Goal: Information Seeking & Learning: Learn about a topic

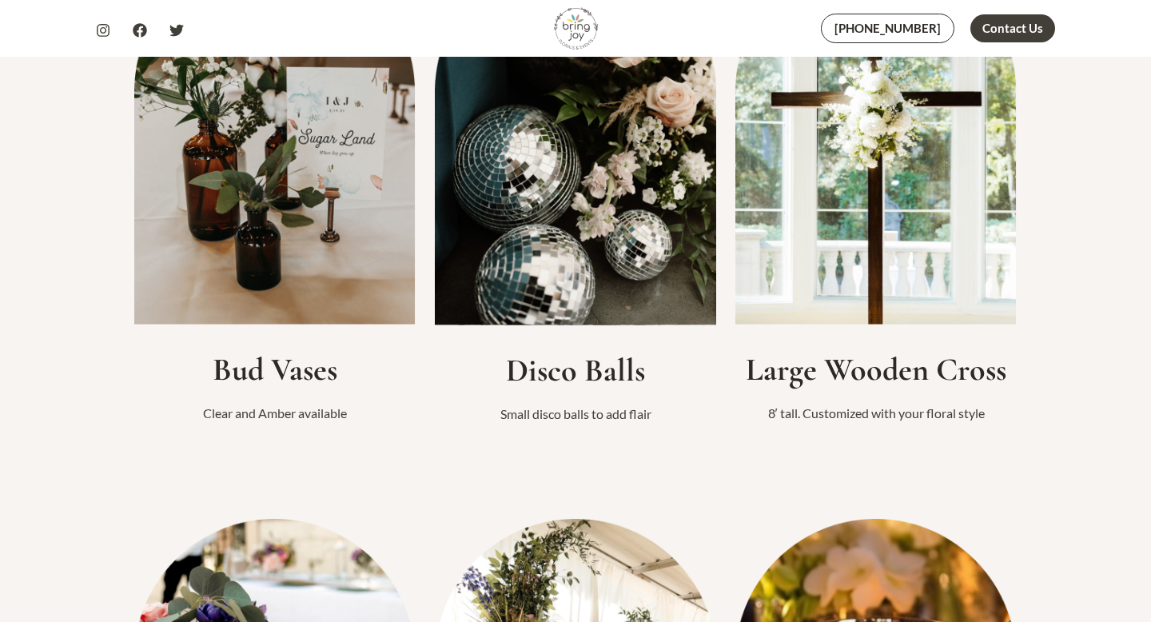
scroll to position [1117, 0]
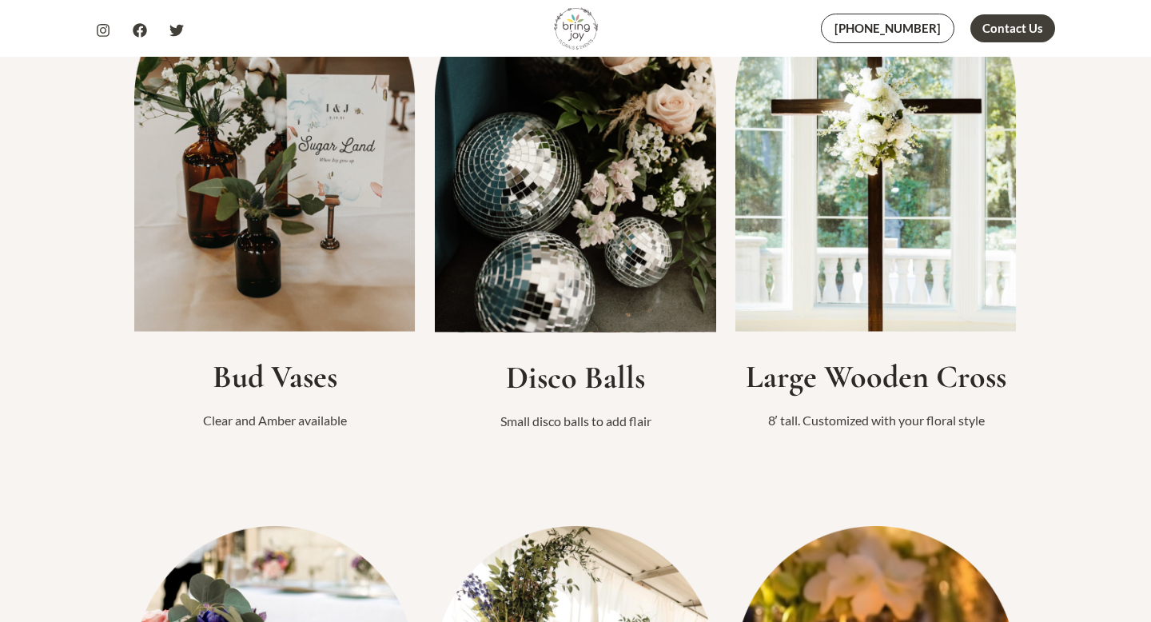
click at [847, 312] on img at bounding box center [875, 144] width 281 height 373
click at [865, 379] on h2 "Large Wooden Cross" at bounding box center [875, 376] width 281 height 38
click at [832, 157] on img at bounding box center [875, 144] width 281 height 373
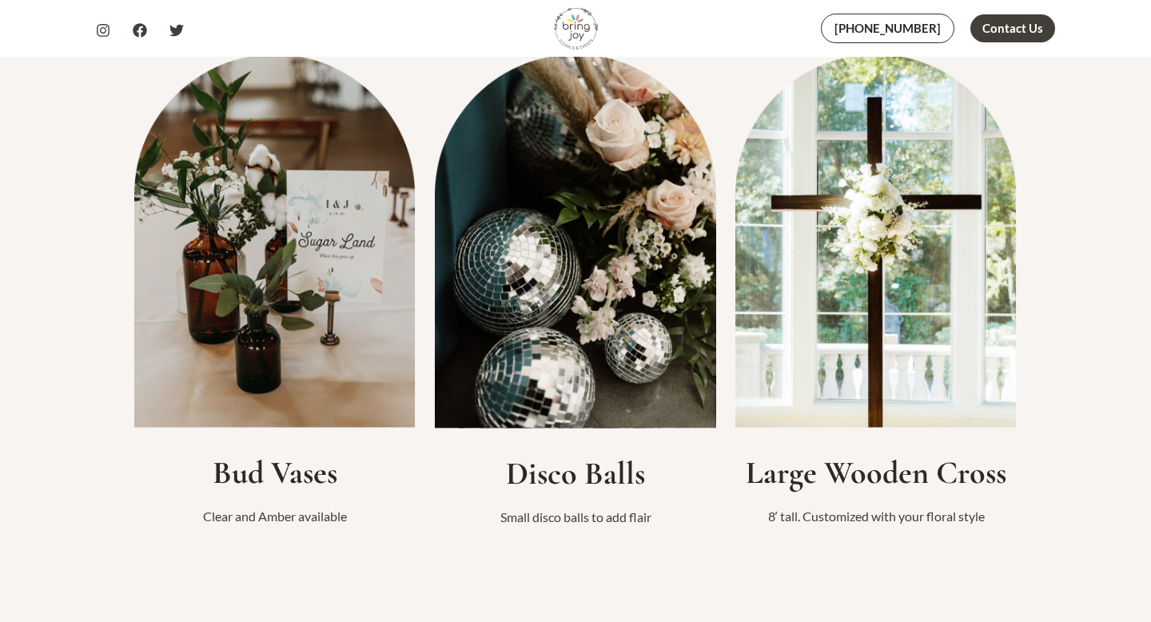
scroll to position [1004, 0]
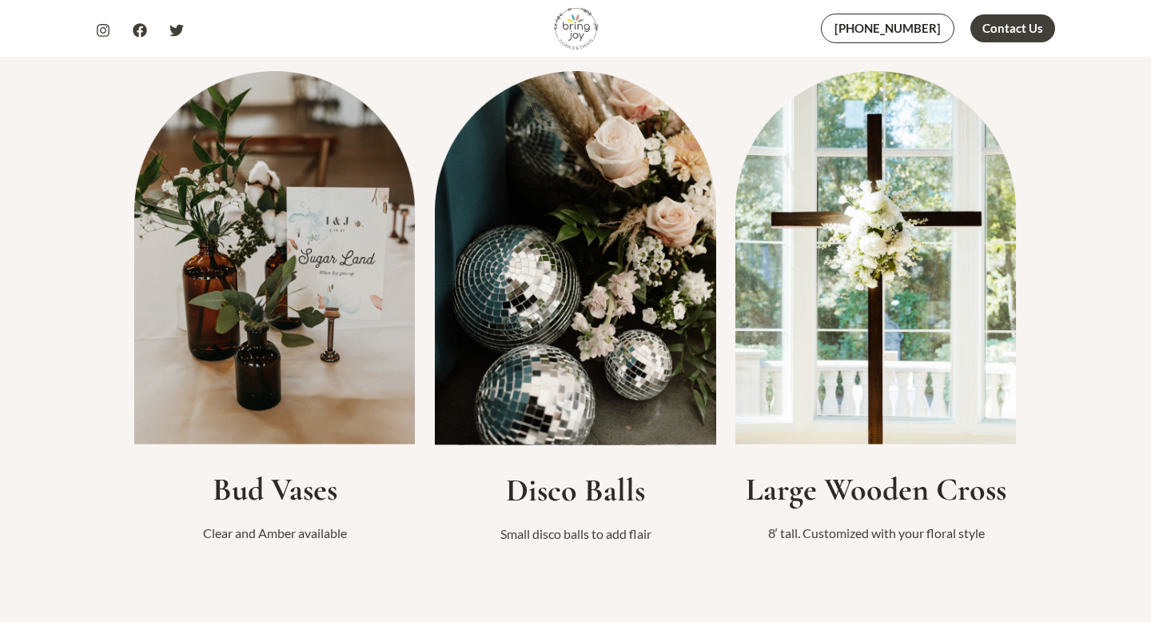
click at [890, 173] on img at bounding box center [875, 257] width 281 height 373
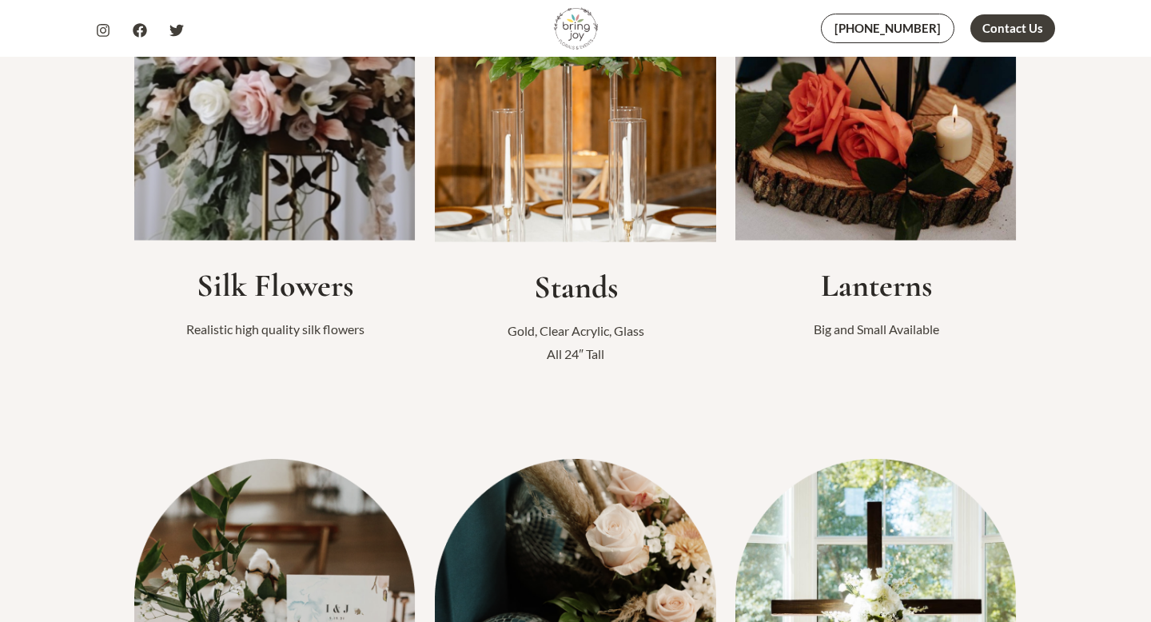
scroll to position [1002, 0]
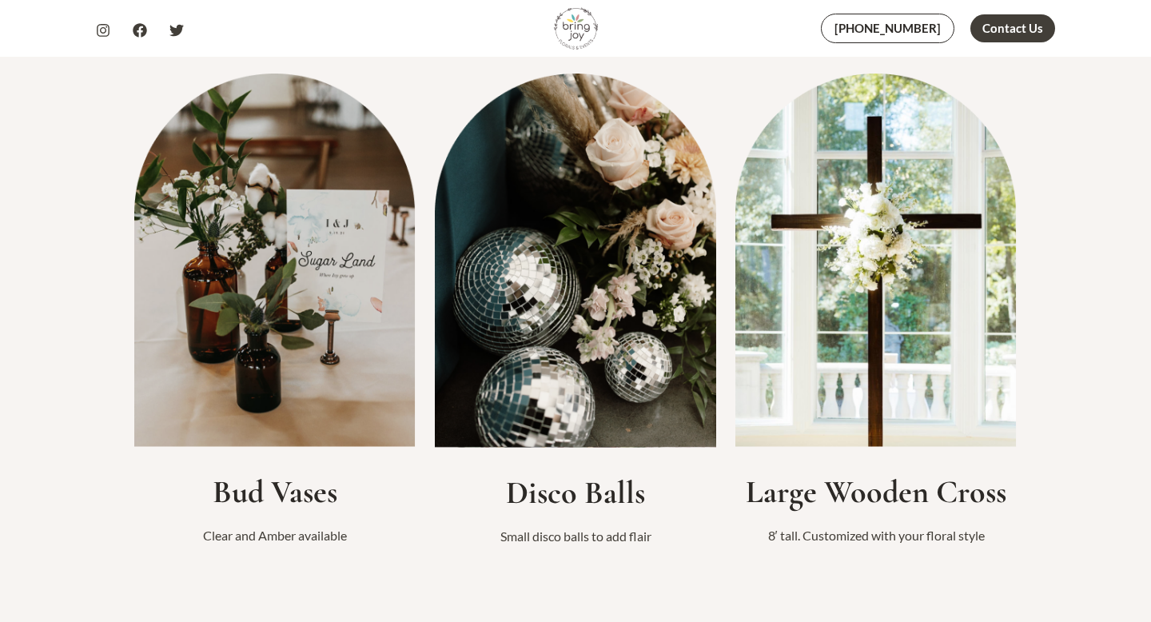
click at [870, 349] on img at bounding box center [875, 260] width 281 height 373
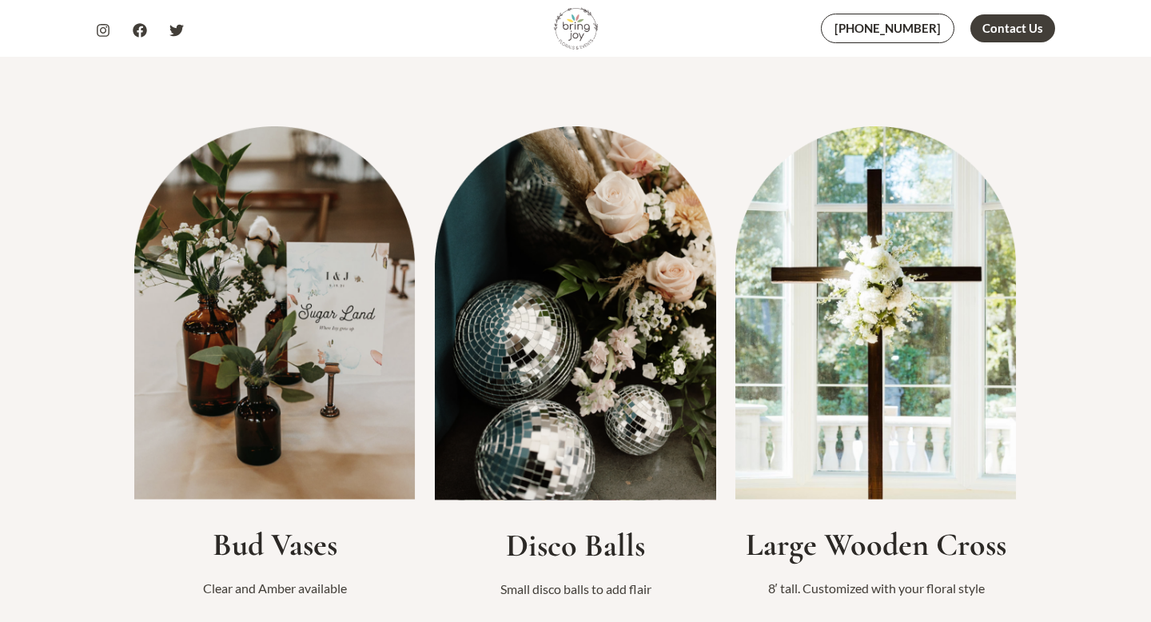
click at [886, 320] on img at bounding box center [875, 312] width 281 height 373
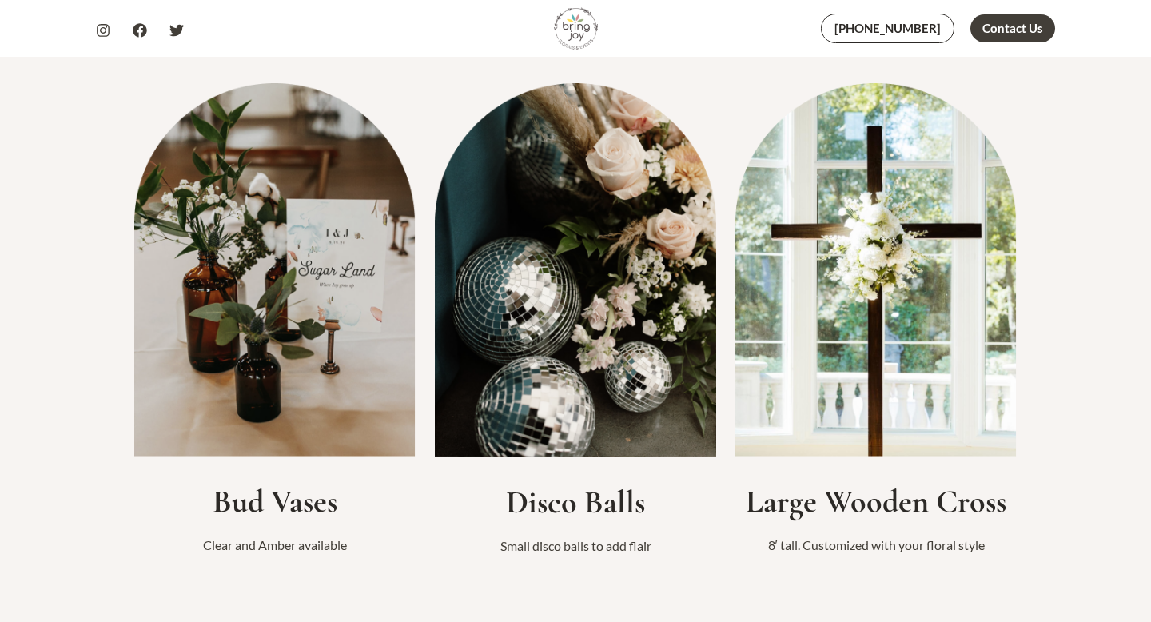
scroll to position [1010, 0]
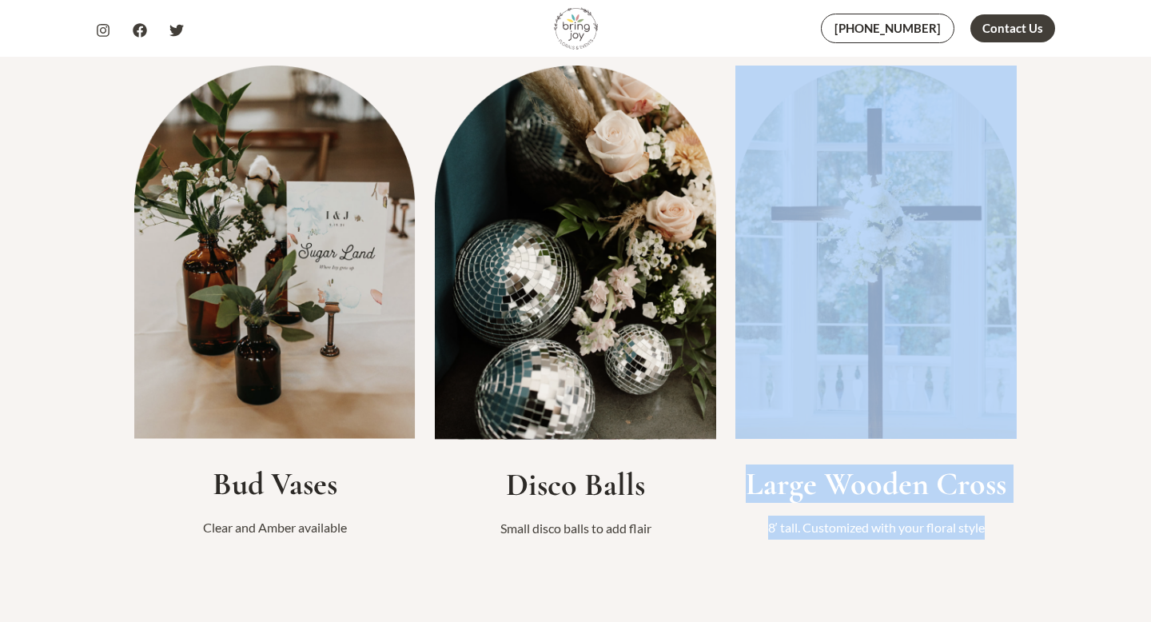
drag, startPoint x: 1019, startPoint y: 515, endPoint x: 813, endPoint y: 269, distance: 320.5
click at [812, 269] on div "Bud Vases Clear and Amber available Disco Balls Small disco balls to add flair …" at bounding box center [575, 294] width 959 height 567
click at [869, 291] on img at bounding box center [875, 252] width 281 height 373
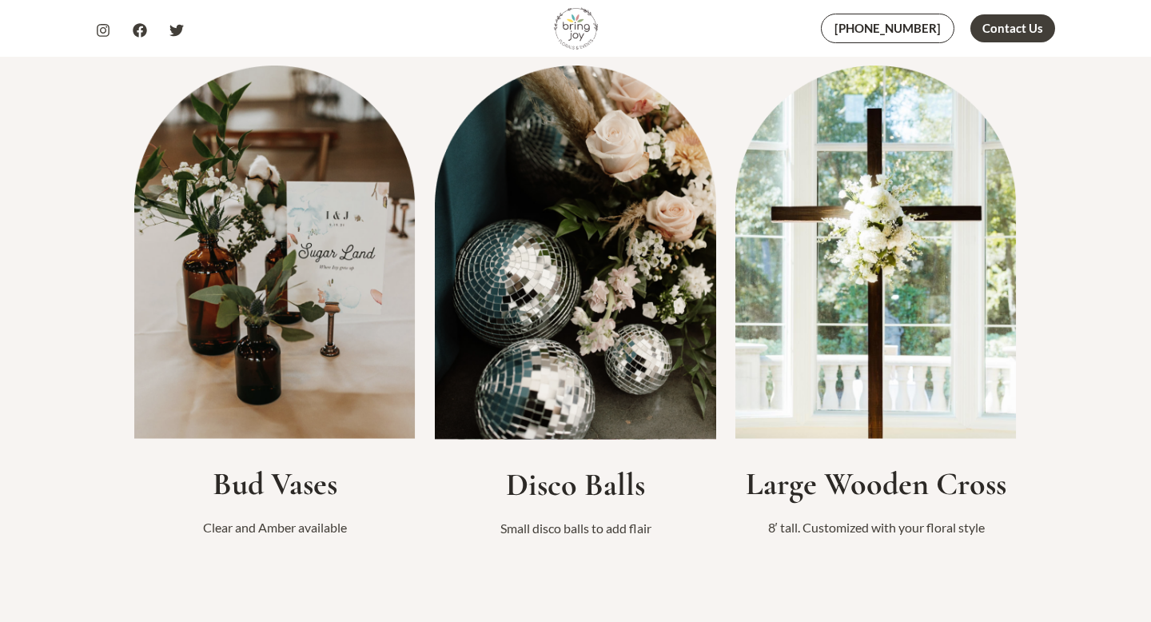
click at [889, 469] on h2 "Large Wooden Cross" at bounding box center [875, 483] width 281 height 38
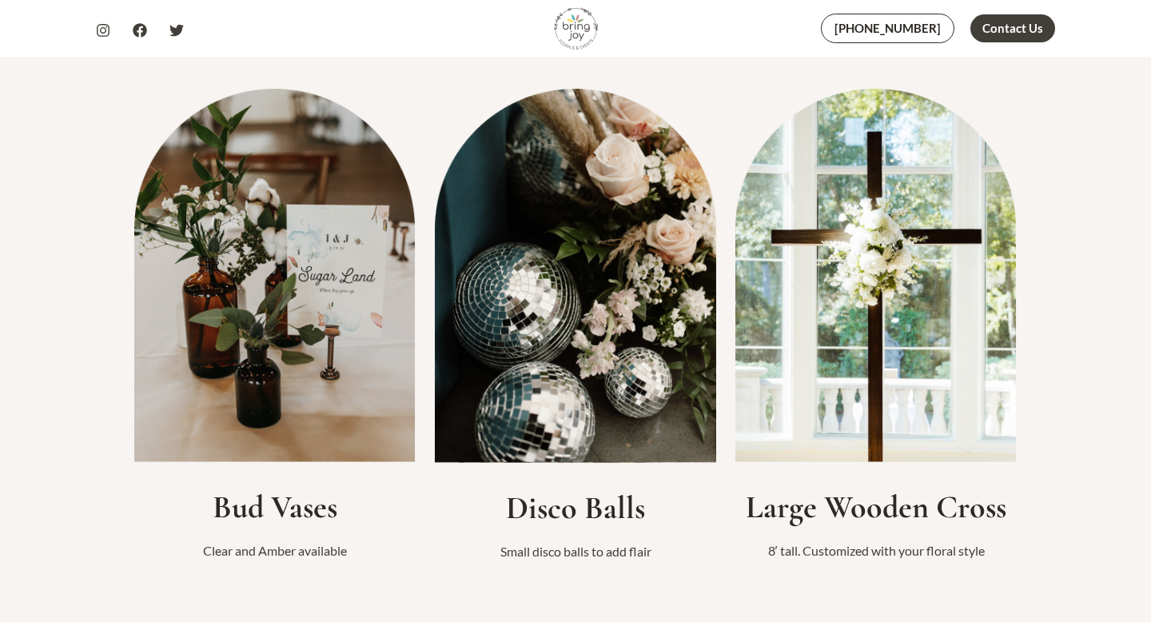
scroll to position [986, 0]
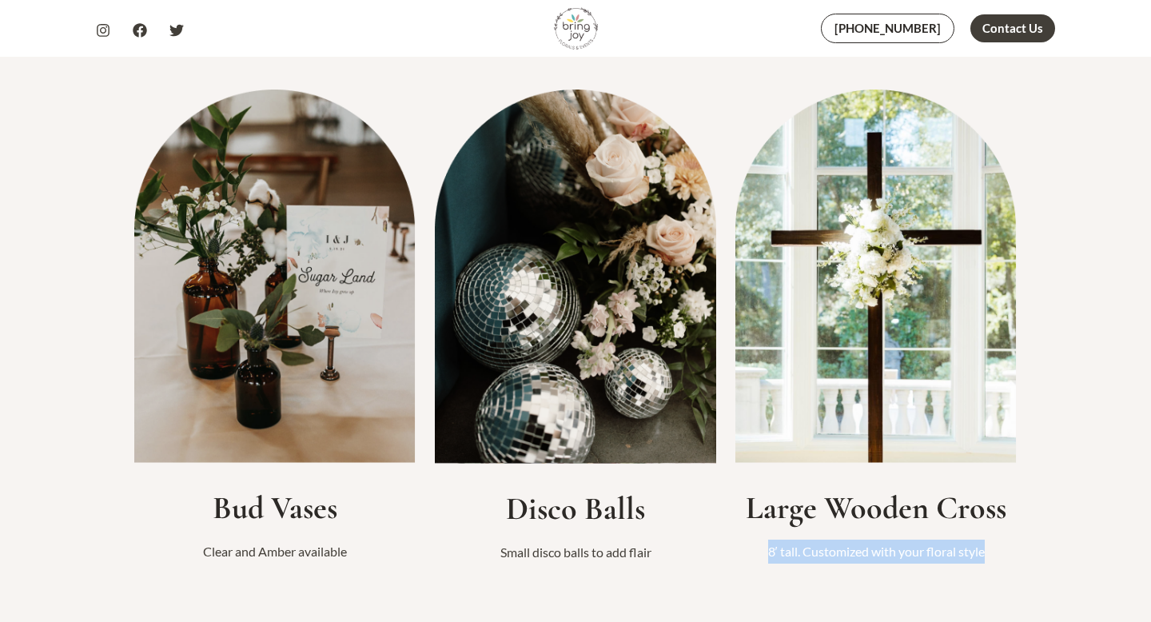
drag, startPoint x: 1024, startPoint y: 511, endPoint x: 955, endPoint y: 577, distance: 95.5
click at [956, 577] on div "Bud Vases Clear and Amber available Disco Balls Small disco balls to add flair …" at bounding box center [575, 318] width 959 height 567
click at [1010, 558] on p "8′ tall. Customized with your floral style" at bounding box center [875, 551] width 281 height 24
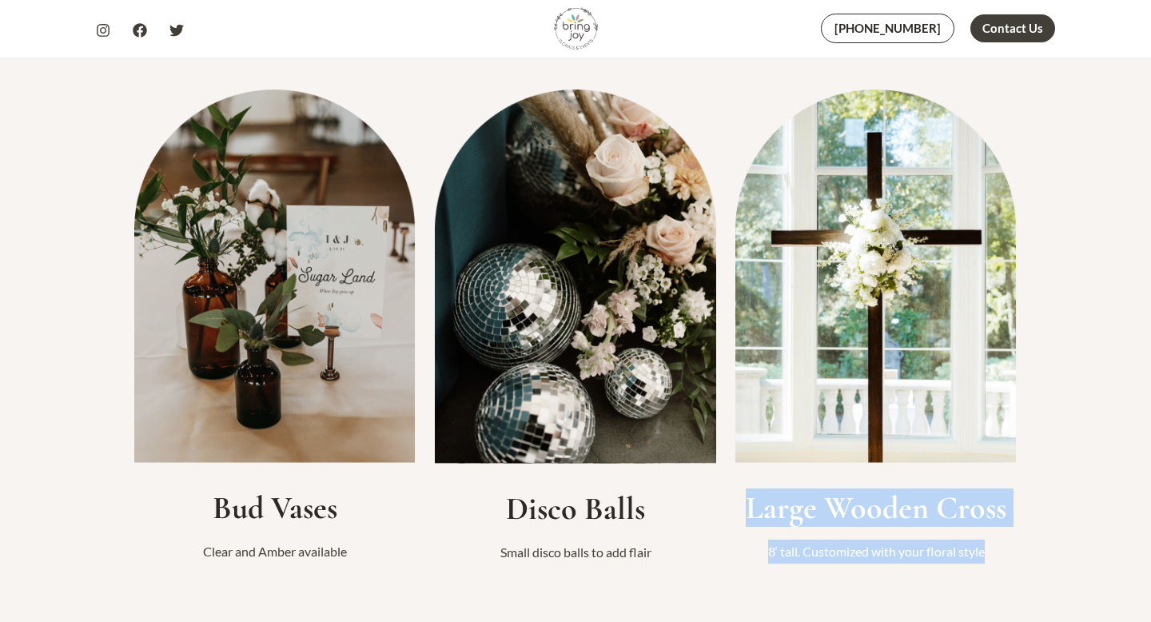
drag, startPoint x: 1020, startPoint y: 558, endPoint x: 740, endPoint y: 512, distance: 283.3
click at [740, 512] on div "Bud Vases Clear and Amber available Disco Balls Small disco balls to add flair …" at bounding box center [575, 318] width 959 height 567
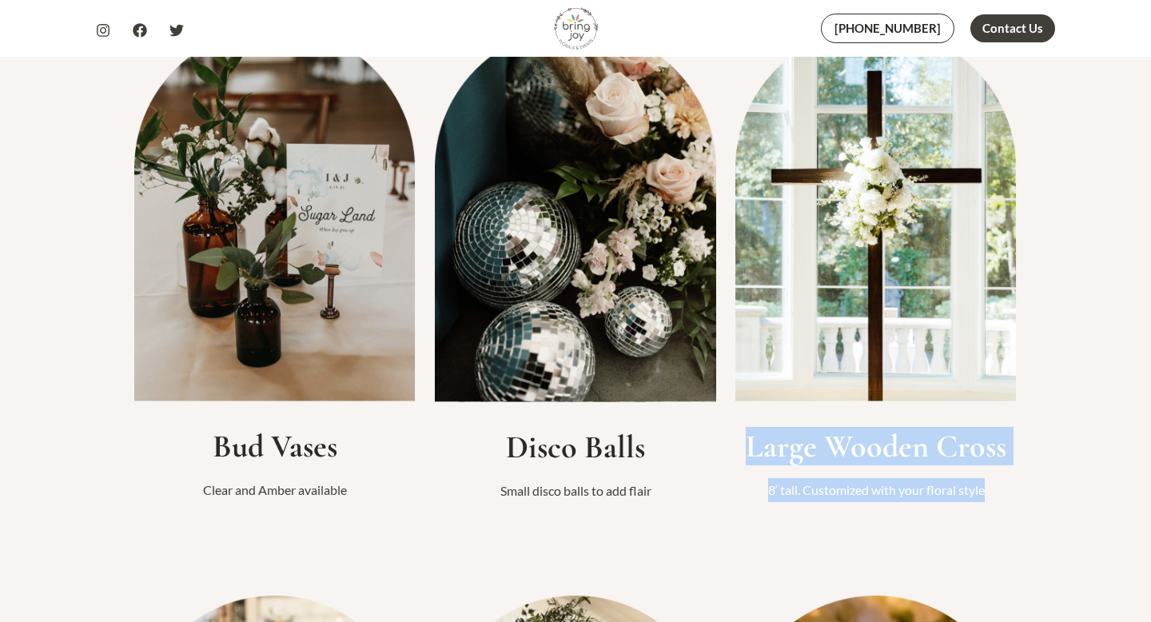
scroll to position [1051, 0]
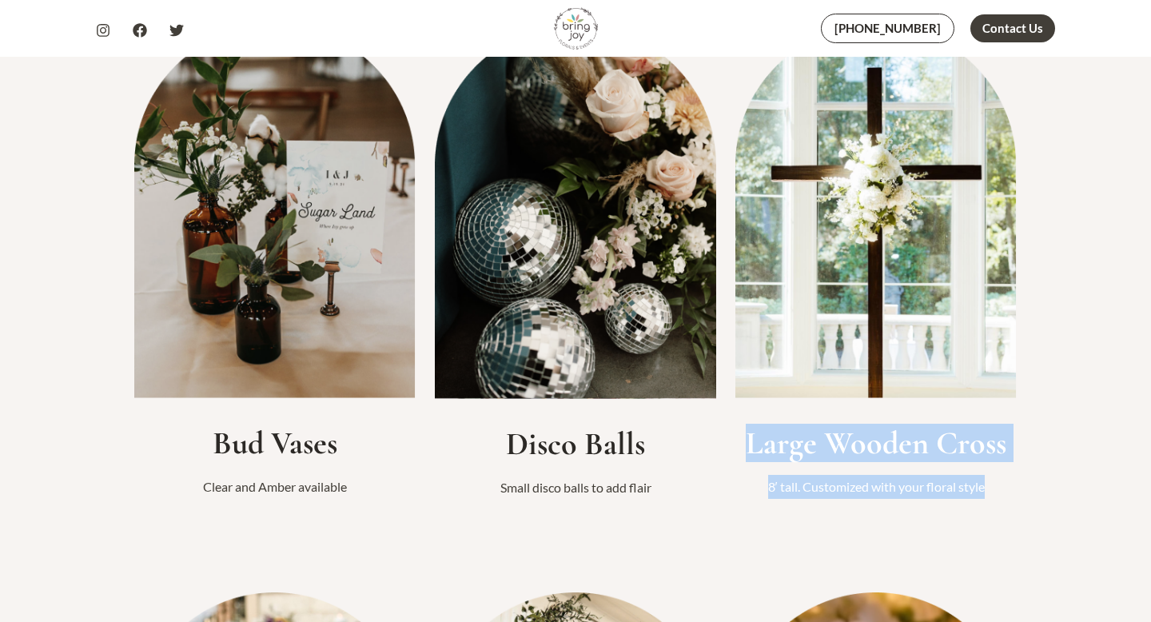
click at [1033, 471] on div "Bud Vases Clear and Amber available Disco Balls Small disco balls to add flair …" at bounding box center [575, 253] width 959 height 567
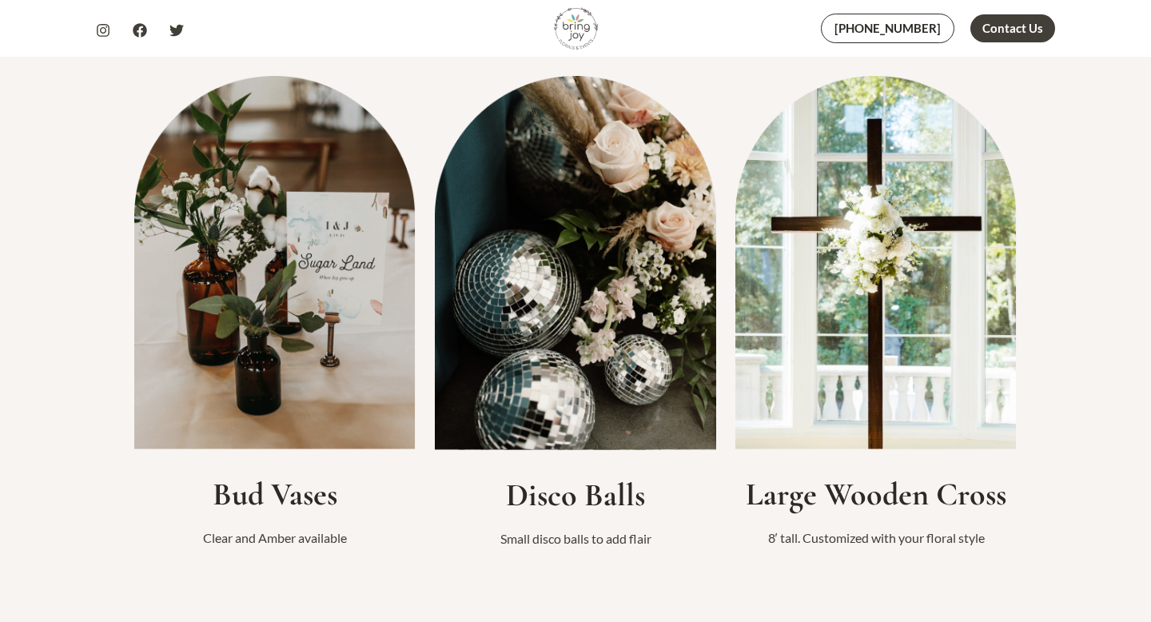
scroll to position [1004, 0]
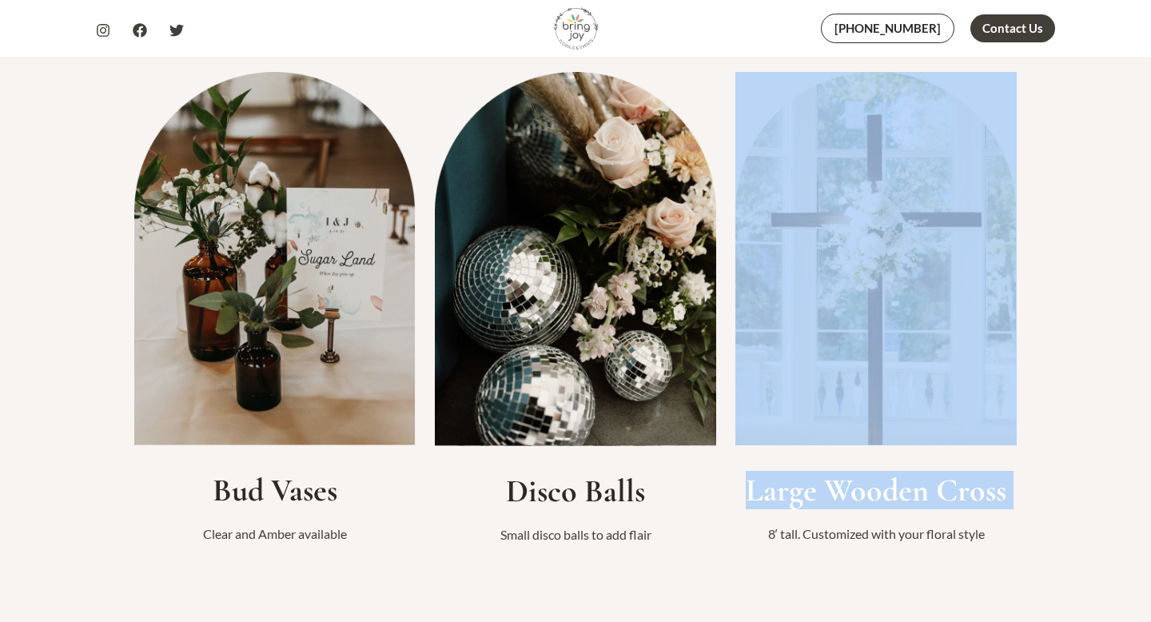
drag, startPoint x: 1035, startPoint y: 521, endPoint x: 841, endPoint y: 189, distance: 384.2
click at [841, 189] on div "Bud Vases Clear and Amber available Disco Balls Small disco balls to add flair …" at bounding box center [575, 301] width 959 height 567
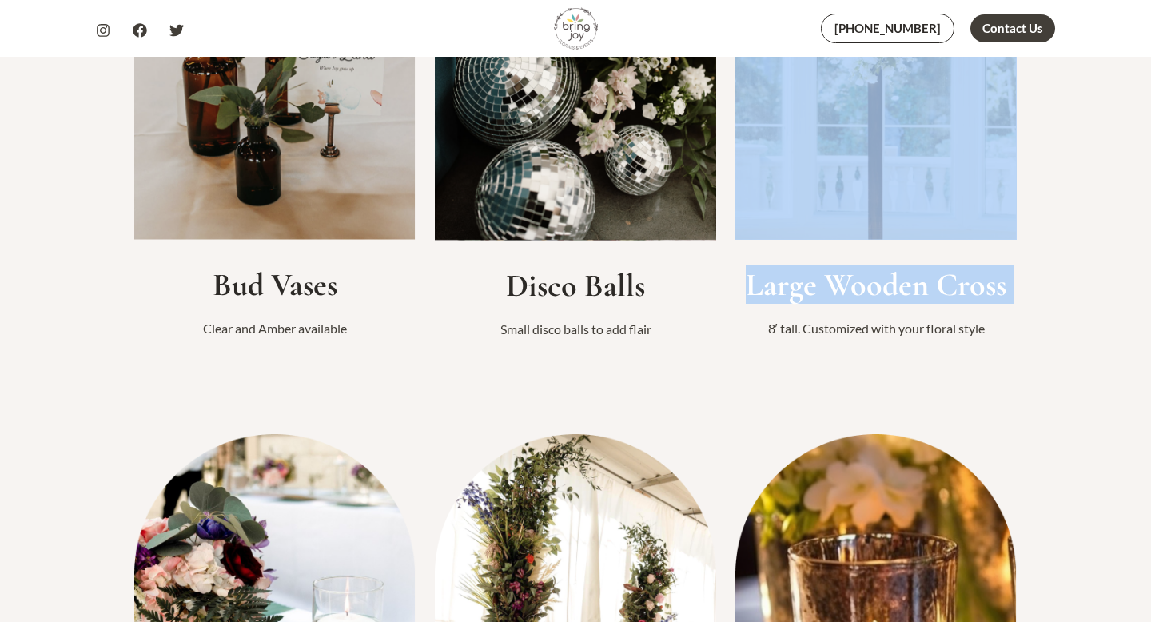
scroll to position [1208, 0]
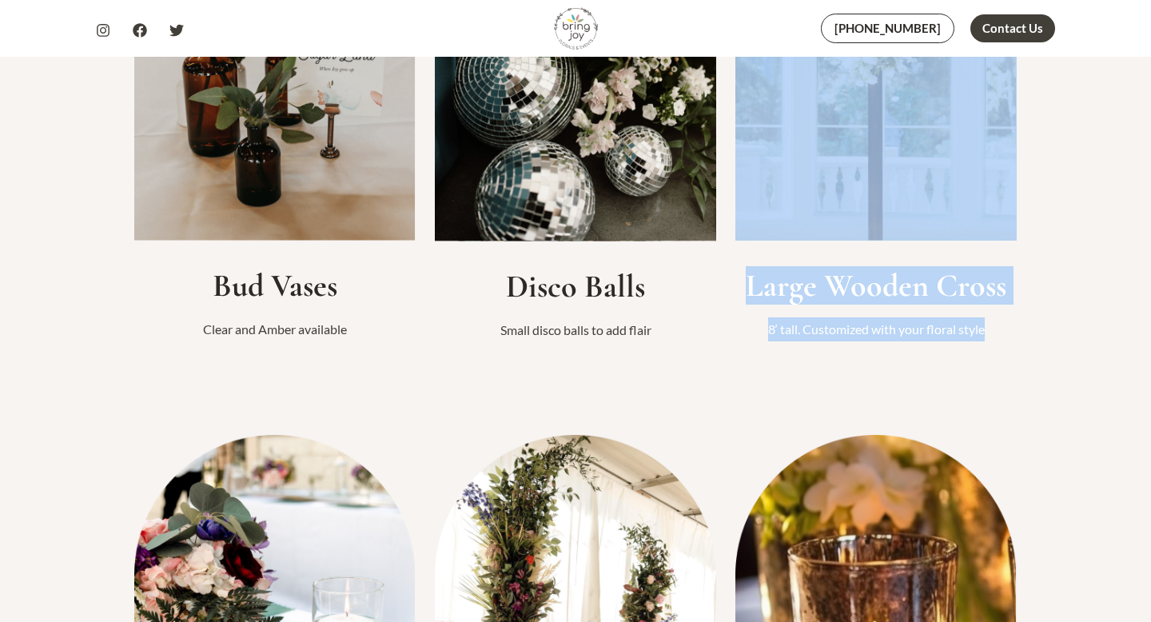
drag, startPoint x: 1024, startPoint y: 340, endPoint x: 755, endPoint y: 125, distance: 344.5
click at [755, 125] on div "Bud Vases Clear and Amber available Disco Balls Small disco balls to add flair …" at bounding box center [575, 96] width 959 height 567
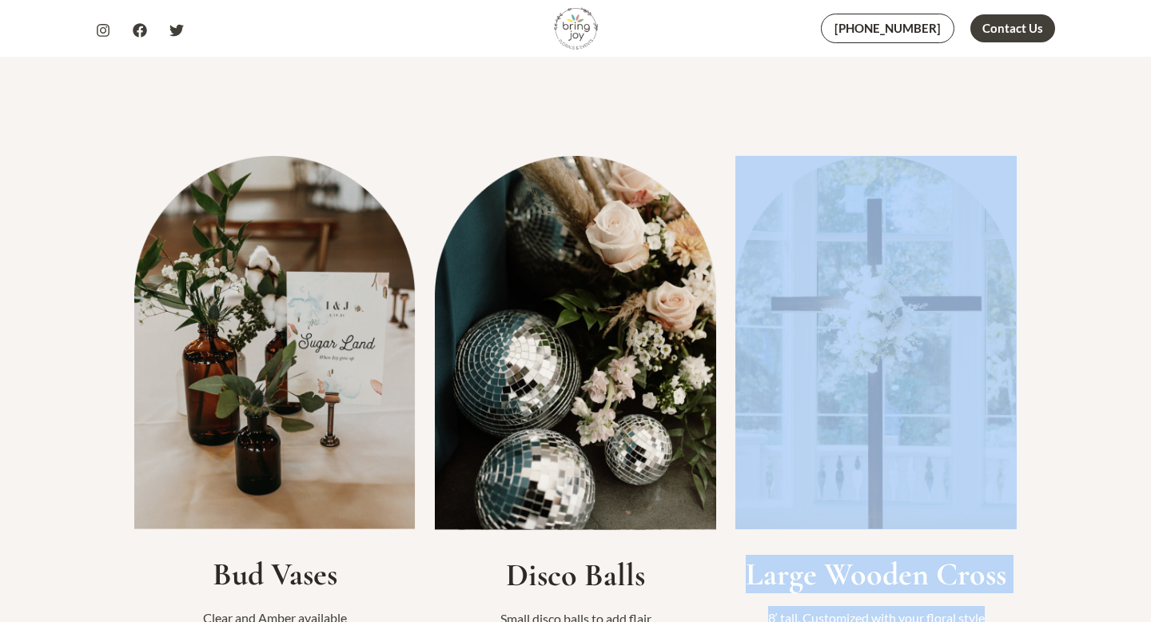
scroll to position [932, 0]
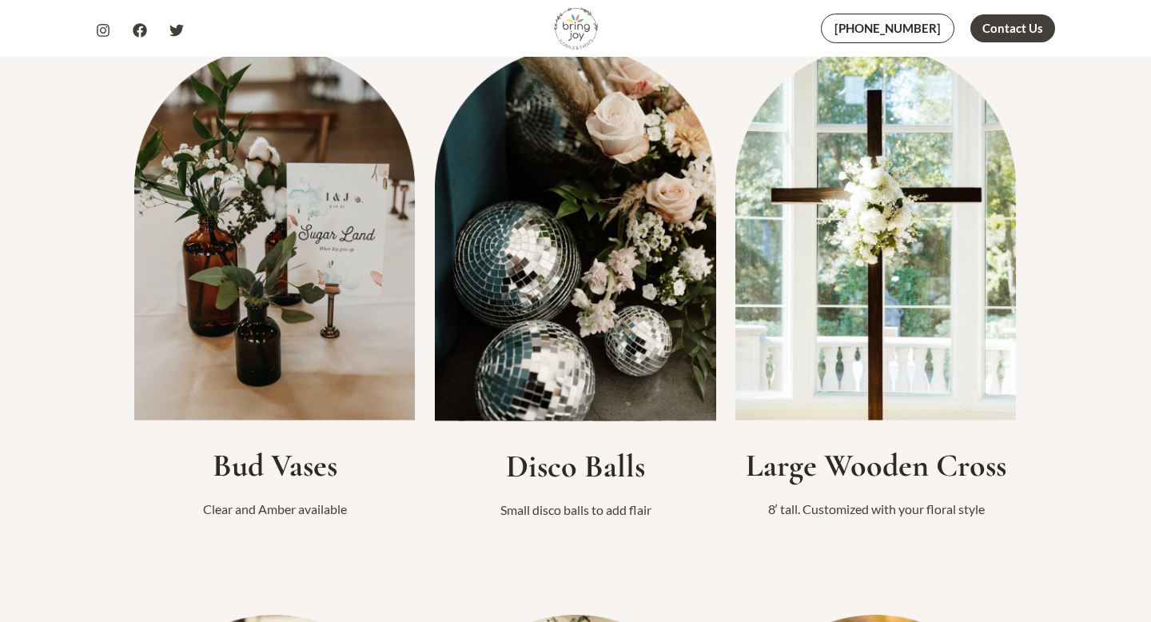
scroll to position [1028, 0]
click at [892, 356] on img at bounding box center [875, 234] width 281 height 373
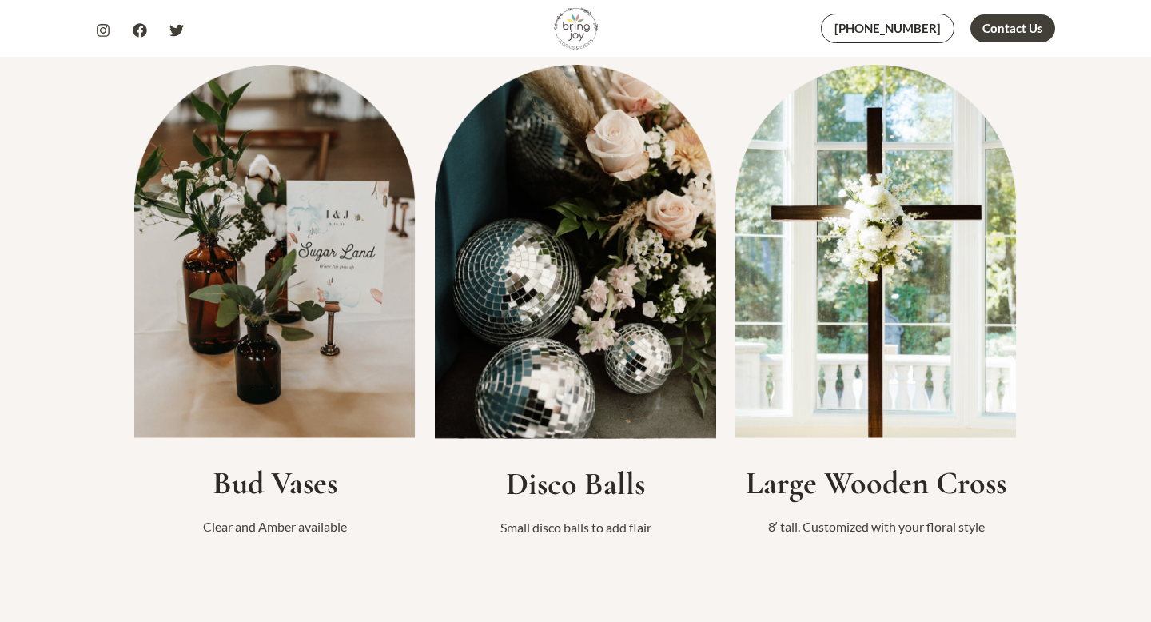
click at [895, 489] on h2 "Large Wooden Cross" at bounding box center [875, 482] width 281 height 38
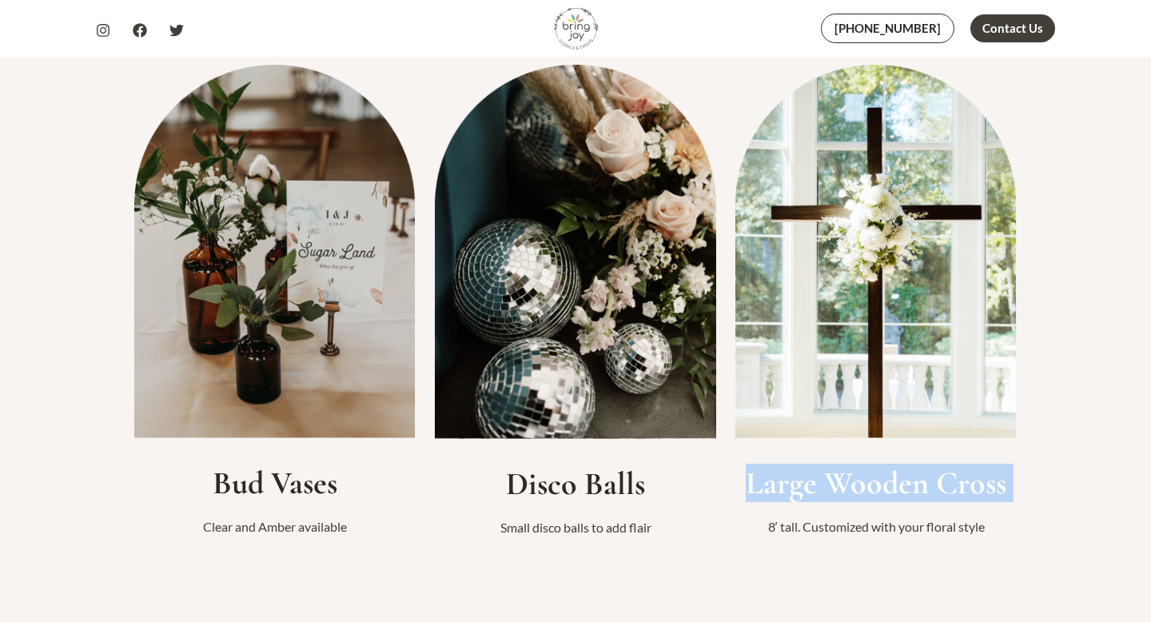
click at [895, 489] on h2 "Large Wooden Cross" at bounding box center [875, 482] width 281 height 38
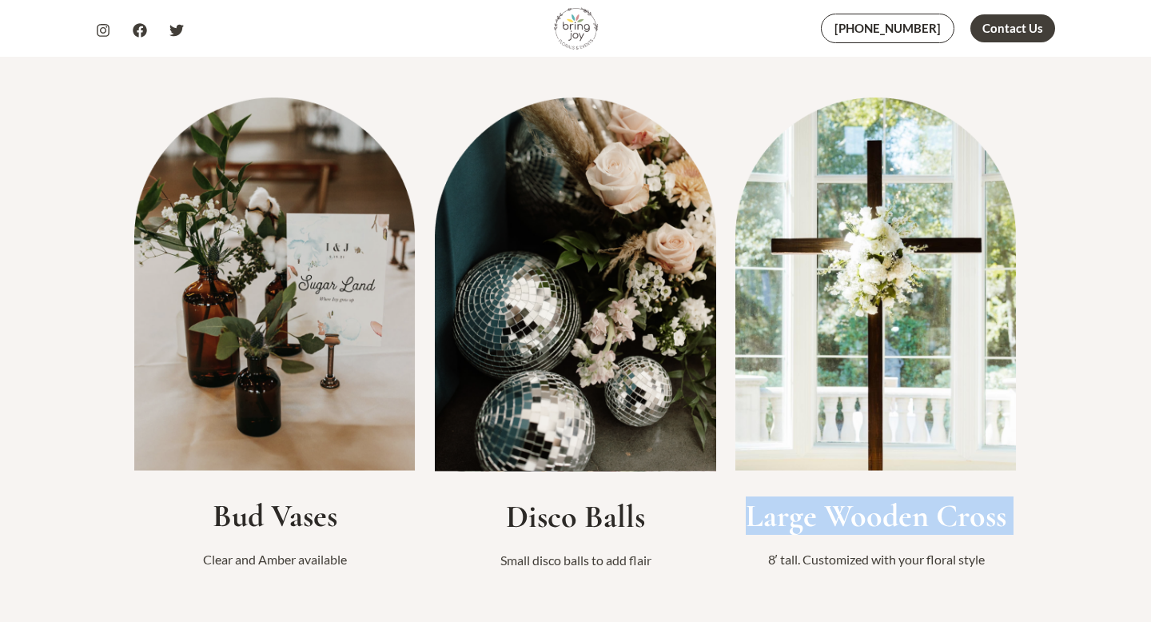
scroll to position [973, 0]
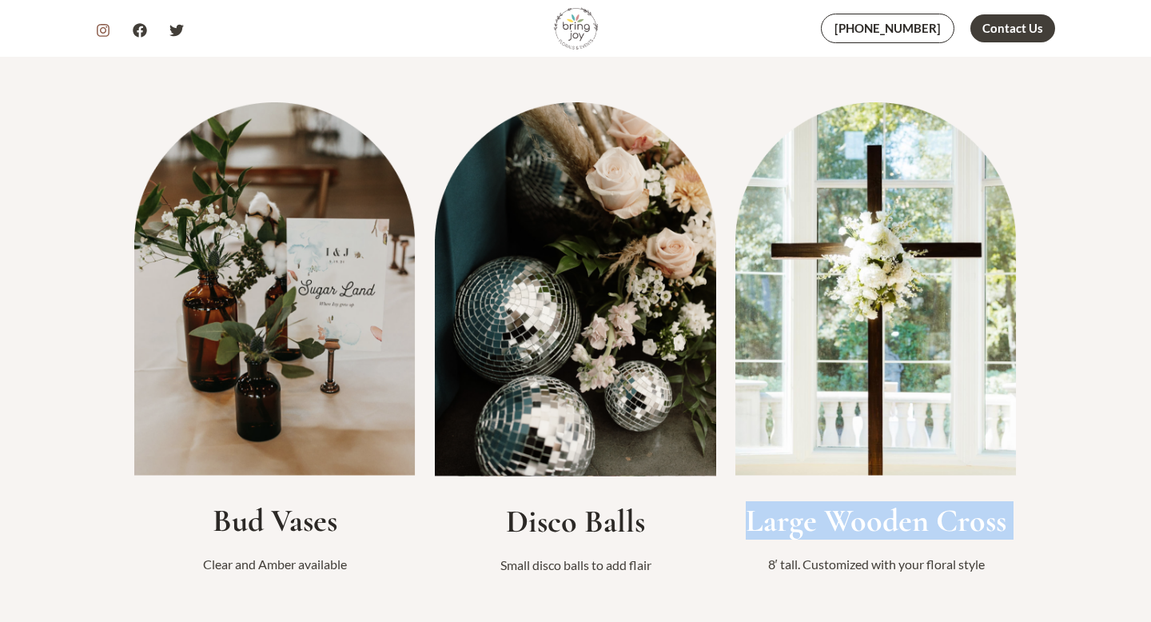
click at [104, 30] on icon "Instagram" at bounding box center [103, 30] width 14 height 14
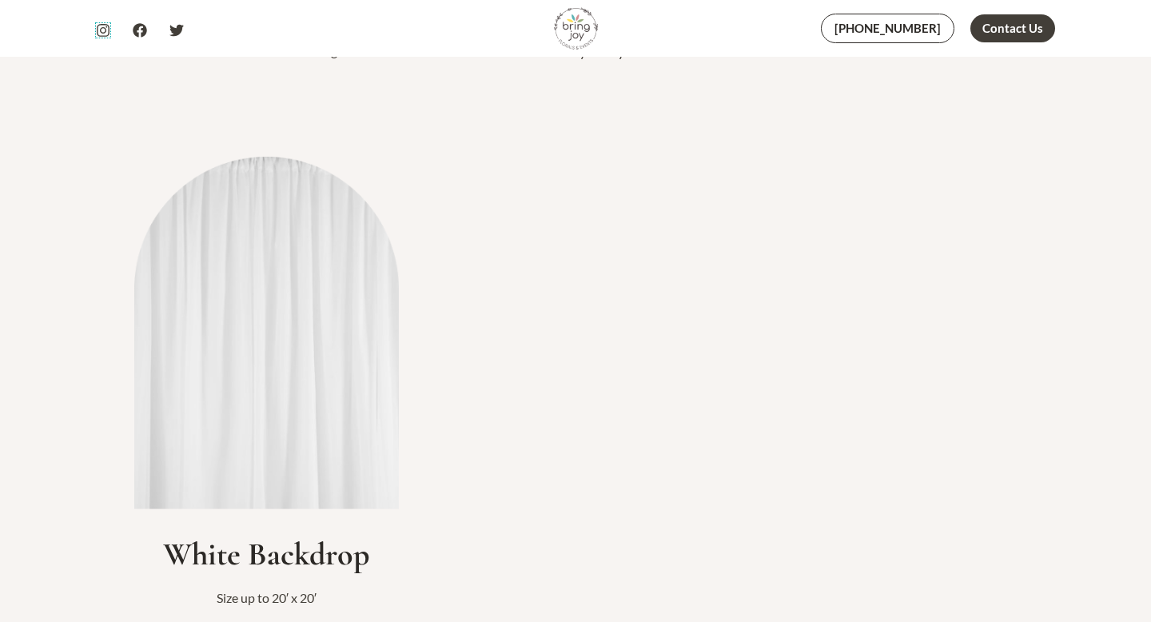
scroll to position [2066, 0]
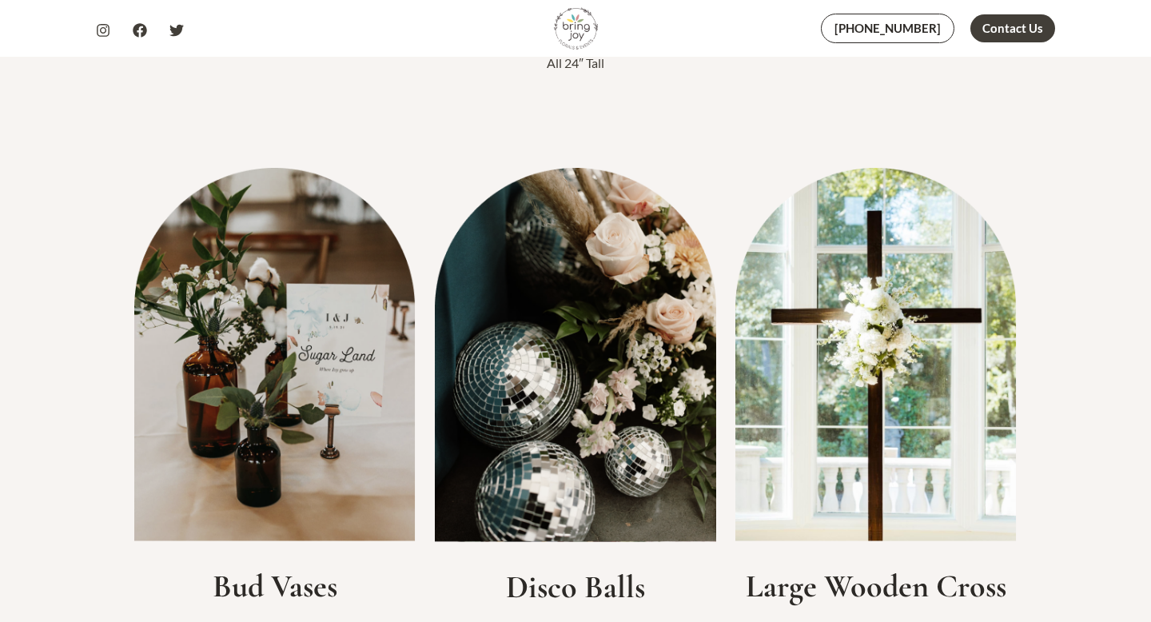
scroll to position [922, 0]
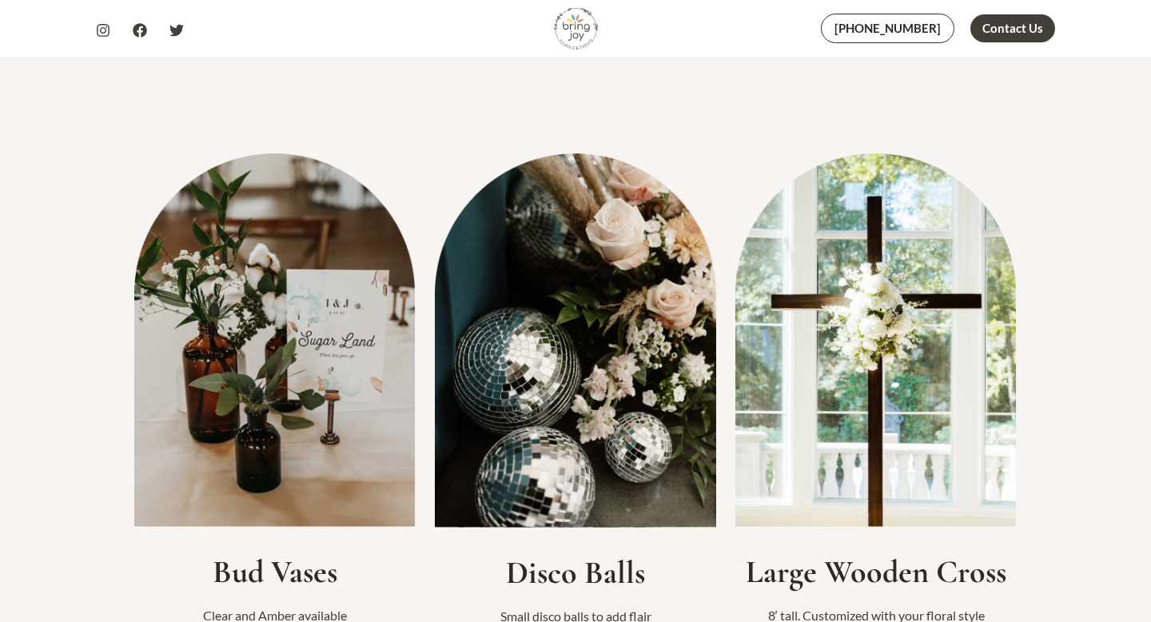
click at [833, 431] on img at bounding box center [875, 339] width 281 height 373
click at [822, 292] on img at bounding box center [875, 339] width 281 height 373
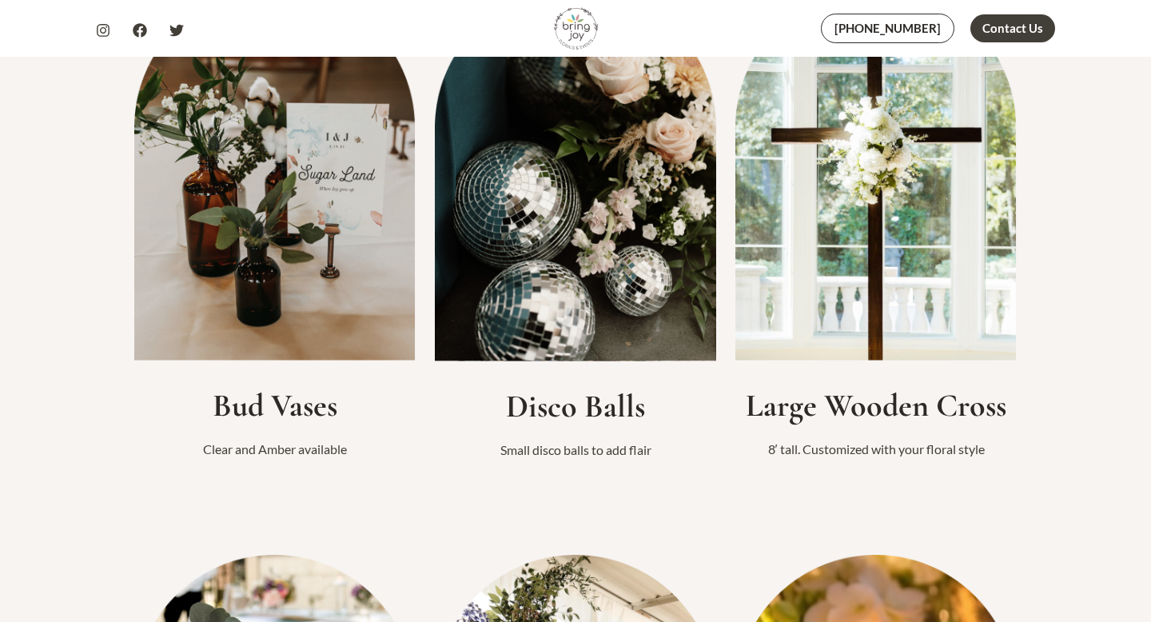
scroll to position [1095, 0]
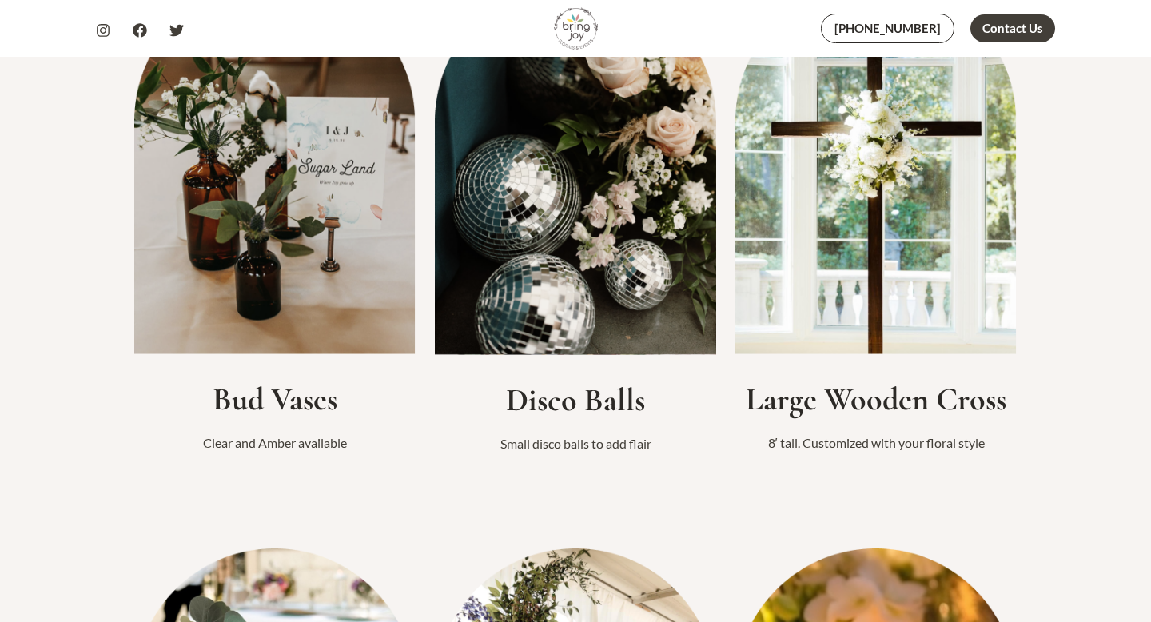
click at [847, 407] on h2 "Large Wooden Cross" at bounding box center [875, 399] width 281 height 38
click at [847, 408] on h2 "Large Wooden Cross" at bounding box center [875, 399] width 281 height 38
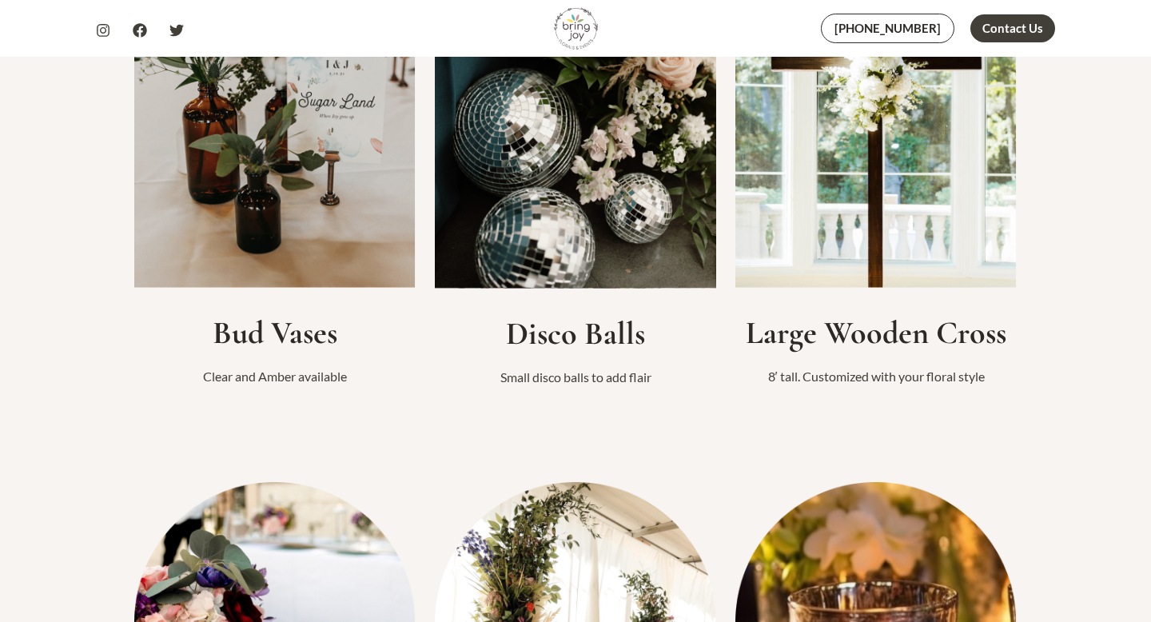
click at [893, 280] on img at bounding box center [875, 101] width 281 height 373
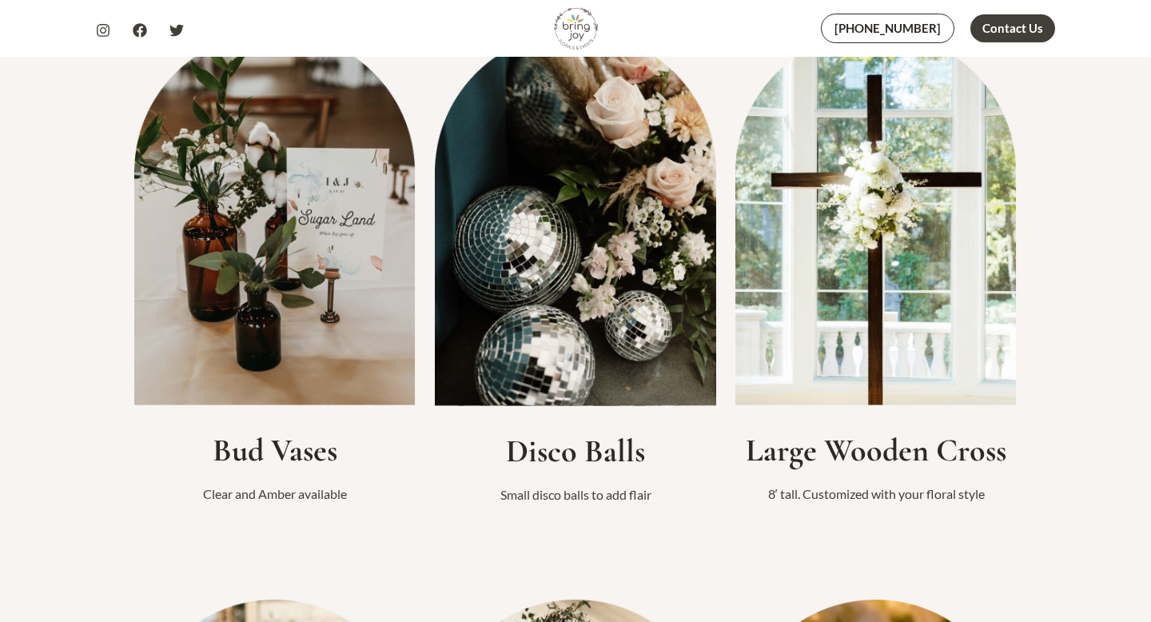
scroll to position [978, 0]
